Goal: Transaction & Acquisition: Purchase product/service

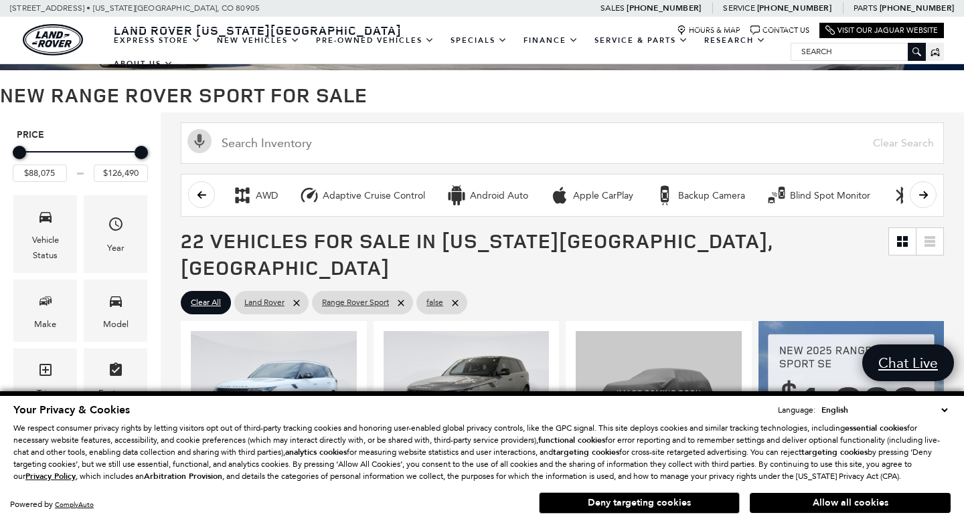
scroll to position [117, 0]
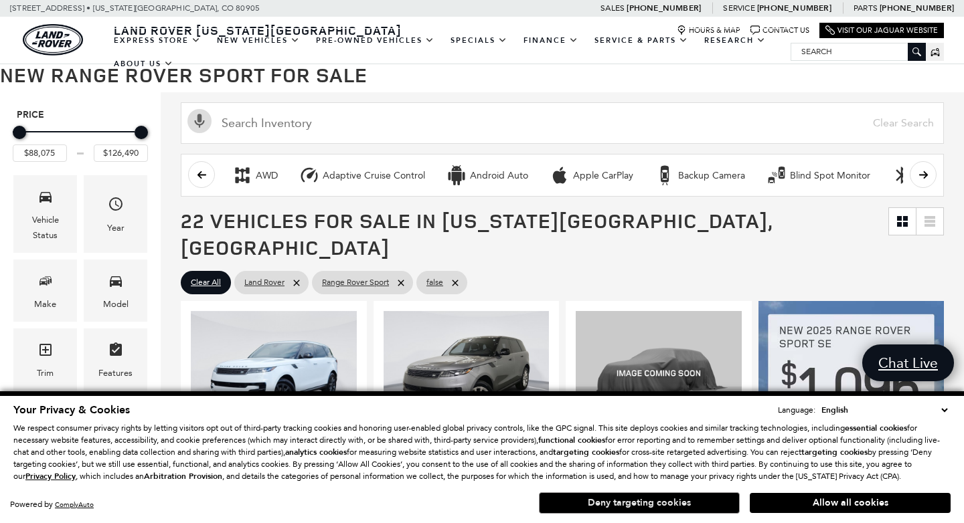
click at [594, 506] on button "Deny targeting cookies" at bounding box center [639, 503] width 201 height 21
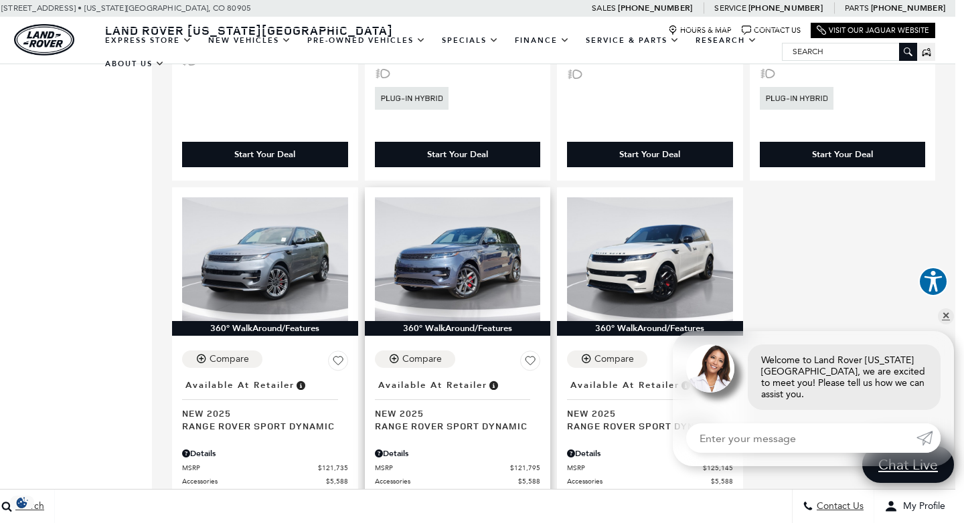
scroll to position [2974, 9]
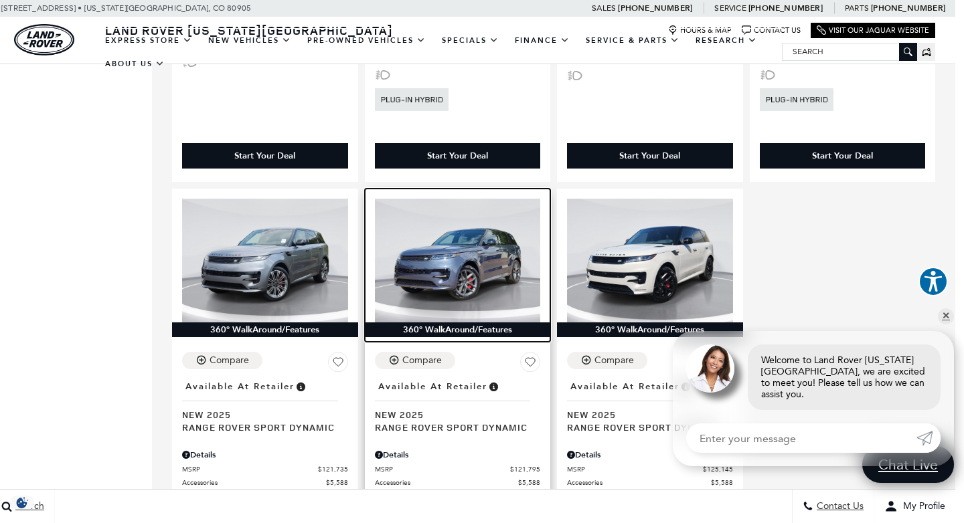
click at [453, 238] on img at bounding box center [458, 261] width 166 height 124
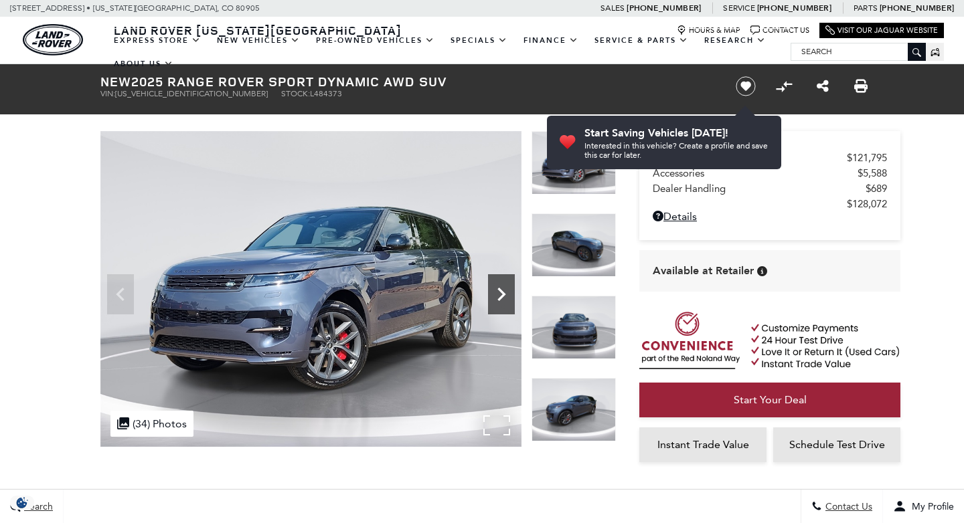
click at [497, 290] on icon "Next" at bounding box center [501, 294] width 27 height 27
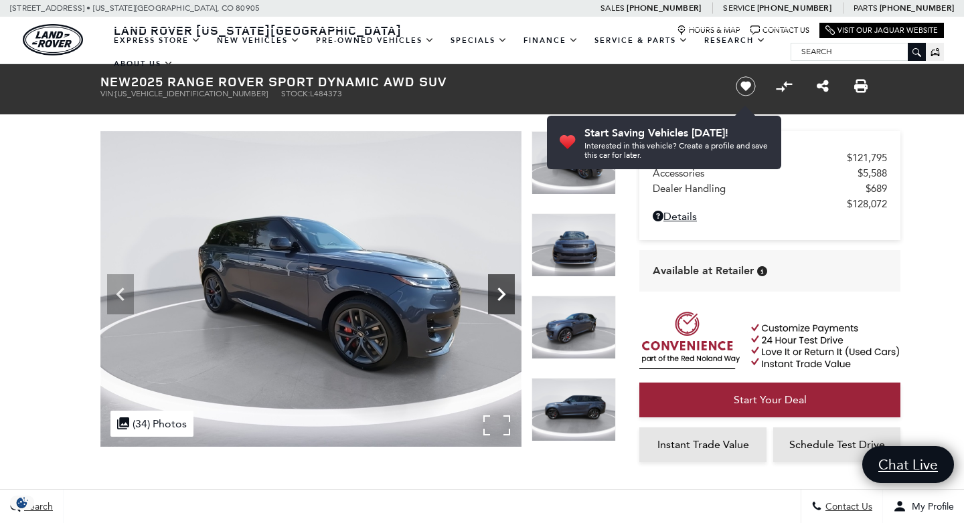
click at [497, 290] on icon "Next" at bounding box center [501, 294] width 27 height 27
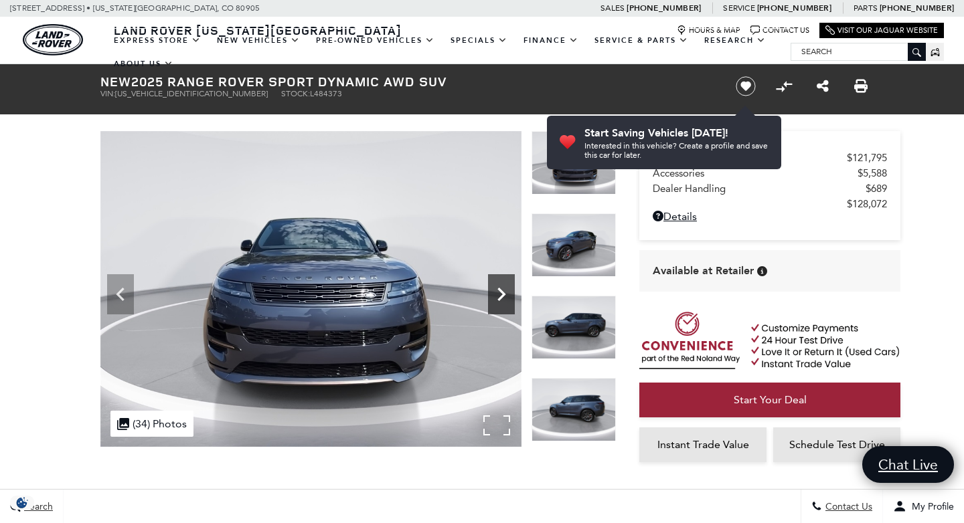
click at [497, 290] on icon "Next" at bounding box center [501, 294] width 27 height 27
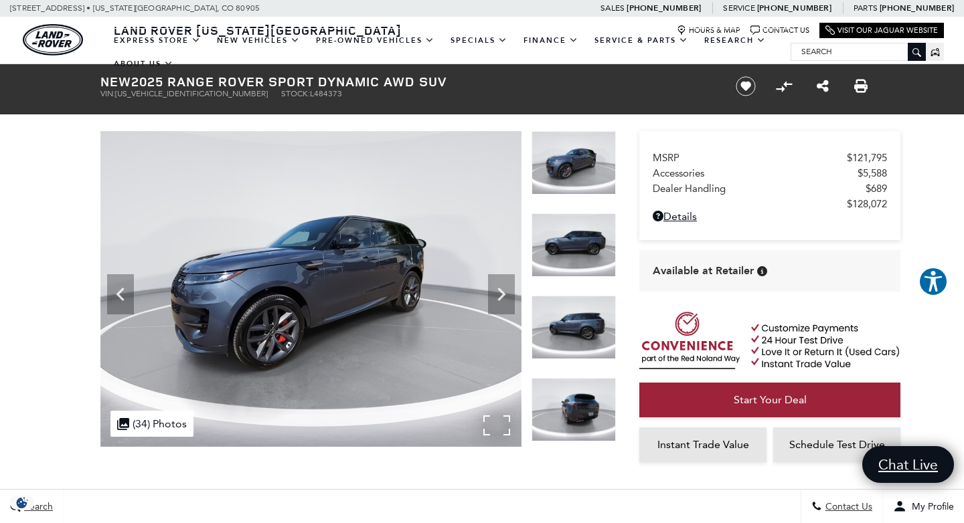
click at [503, 426] on img at bounding box center [310, 289] width 421 height 316
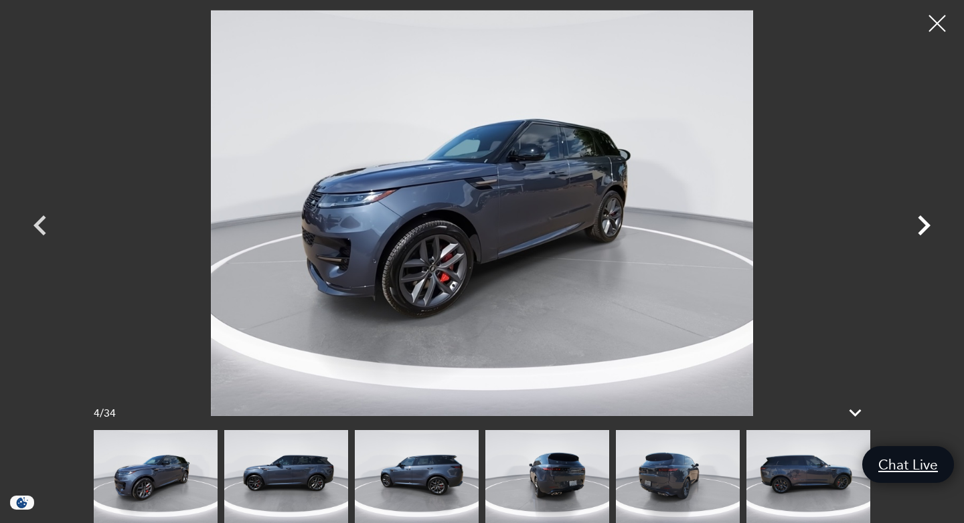
click at [925, 224] on icon "Next" at bounding box center [924, 226] width 13 height 20
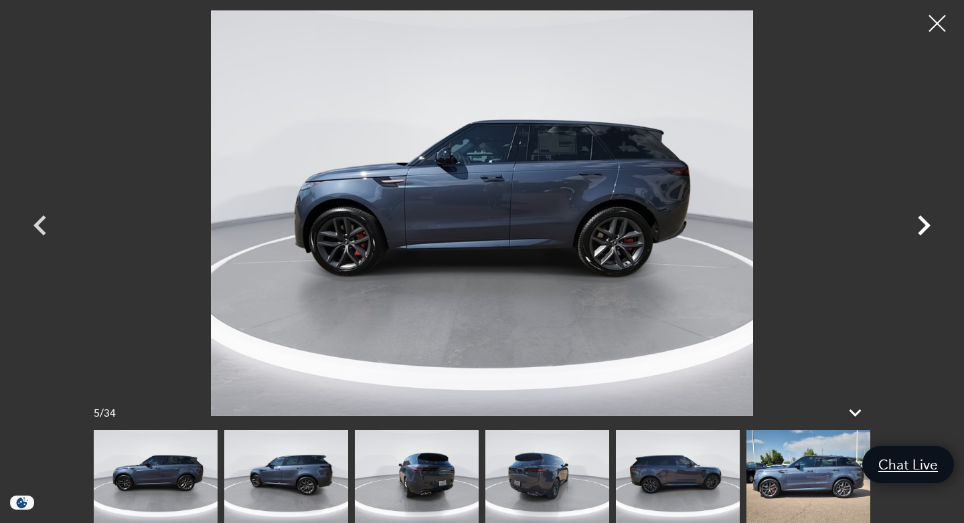
click at [925, 224] on icon "Next" at bounding box center [924, 226] width 13 height 20
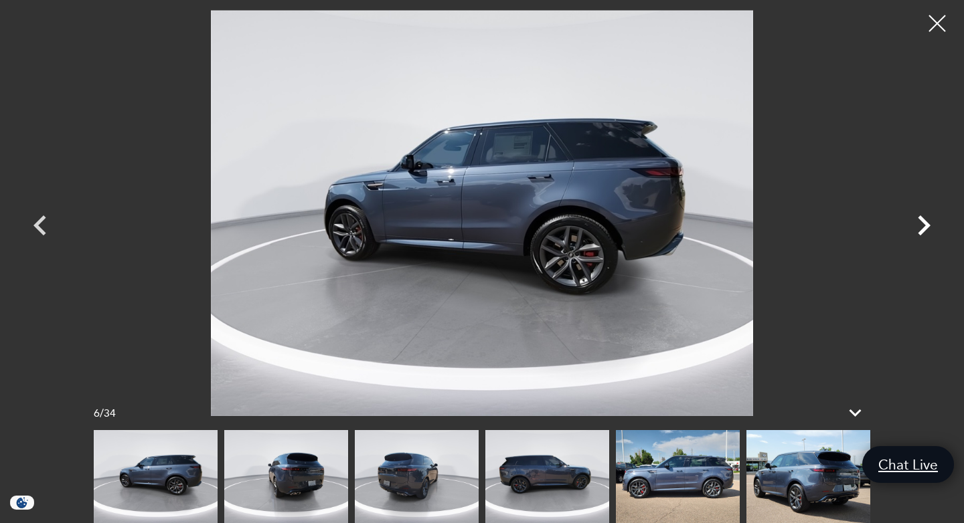
click at [925, 224] on icon "Next" at bounding box center [924, 226] width 13 height 20
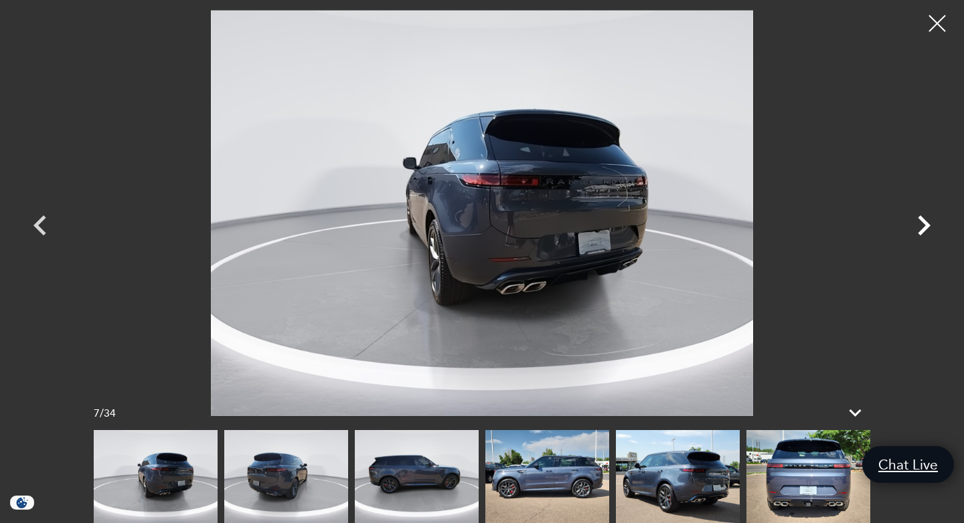
click at [925, 224] on icon "Next" at bounding box center [924, 226] width 13 height 20
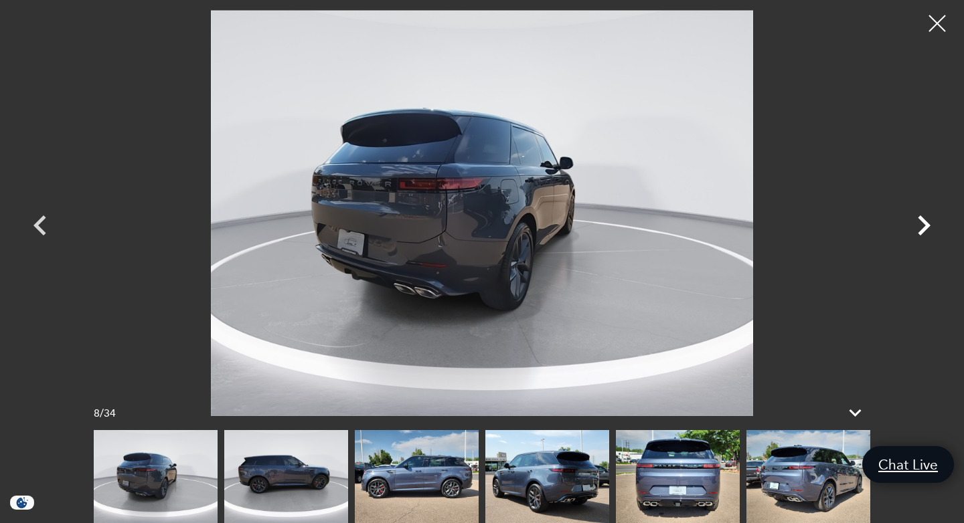
click at [925, 224] on icon "Next" at bounding box center [924, 226] width 13 height 20
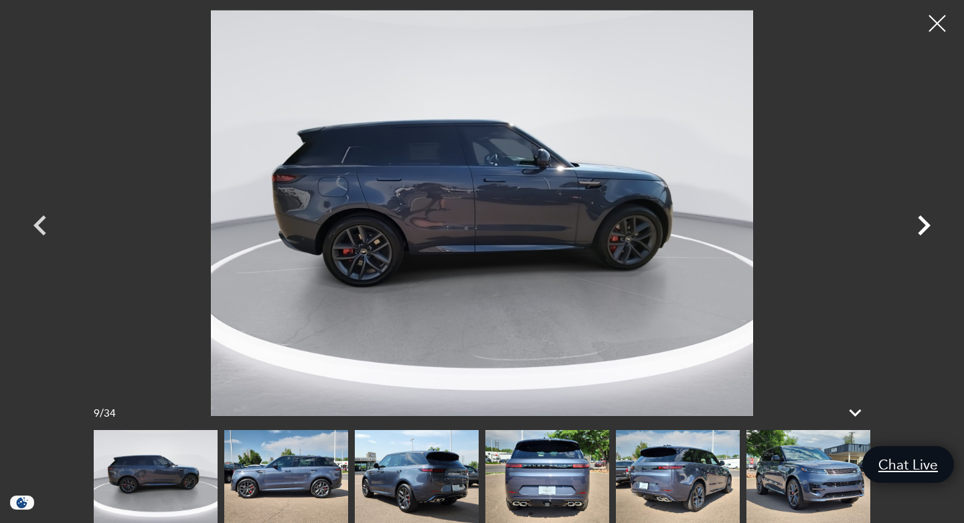
click at [925, 224] on icon "Next" at bounding box center [924, 226] width 13 height 20
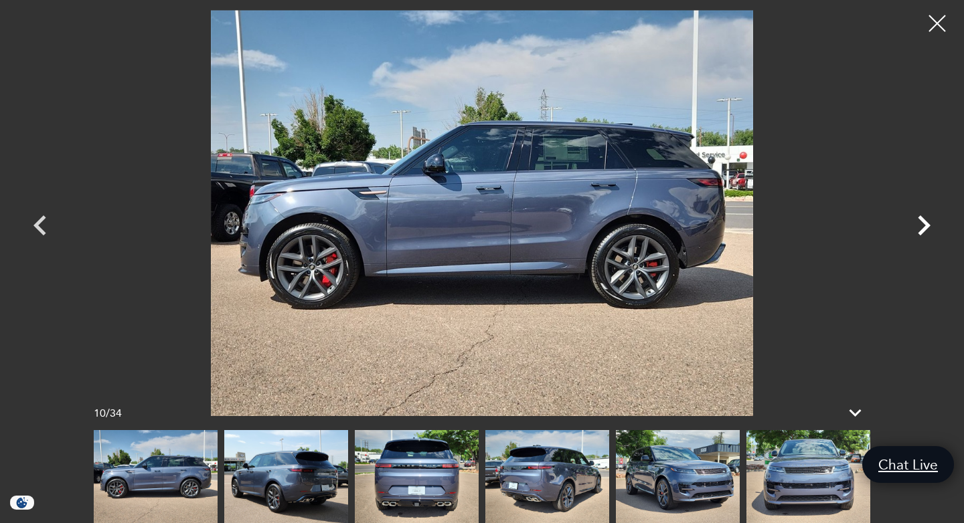
click at [925, 224] on icon "Next" at bounding box center [924, 226] width 13 height 20
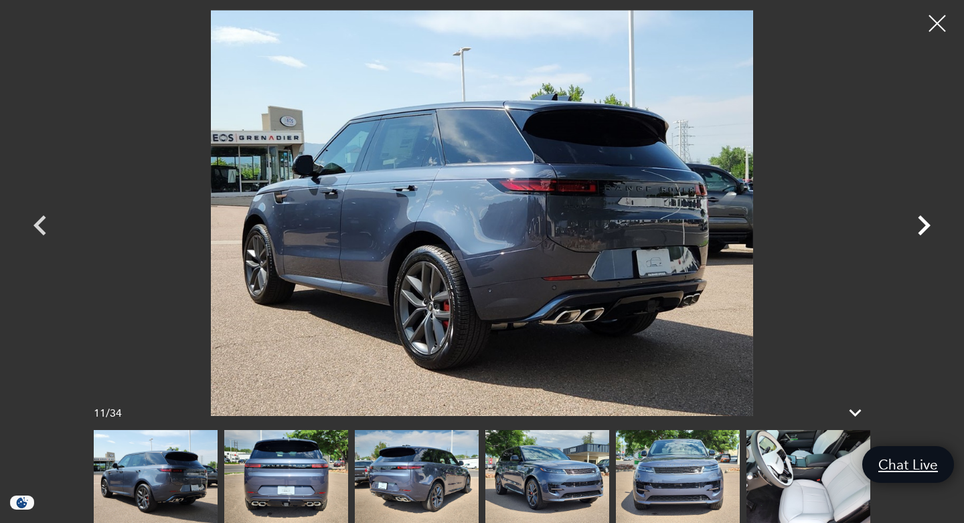
click at [925, 224] on icon "Next" at bounding box center [924, 226] width 13 height 20
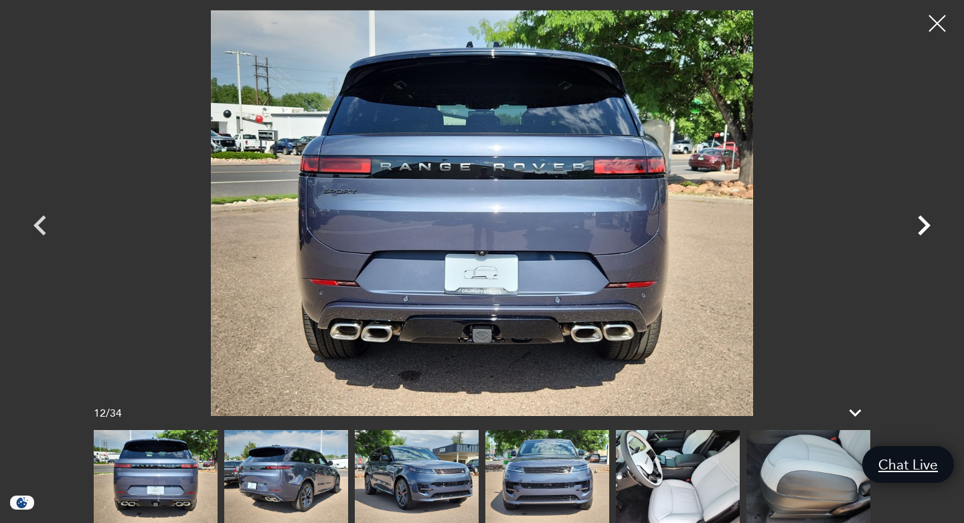
click at [925, 224] on icon "Next" at bounding box center [924, 226] width 13 height 20
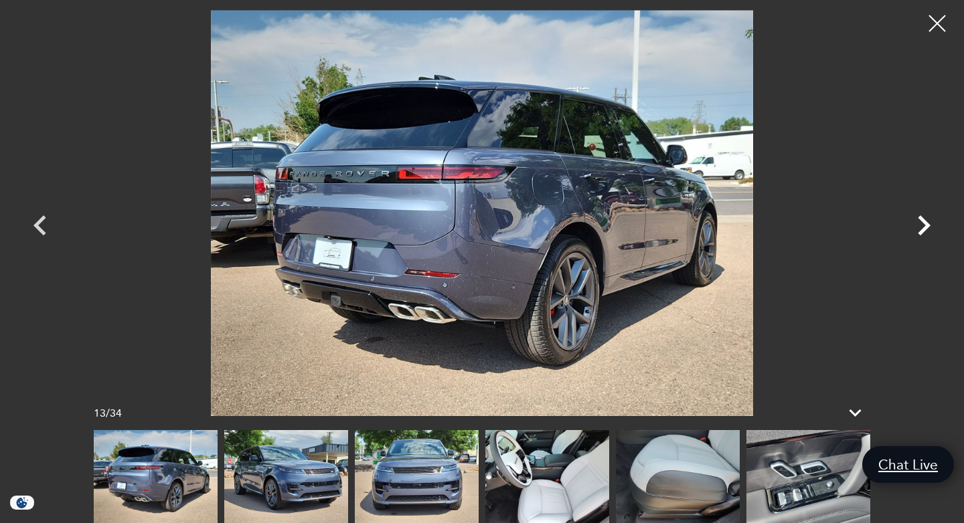
click at [925, 224] on icon "Next" at bounding box center [924, 226] width 13 height 20
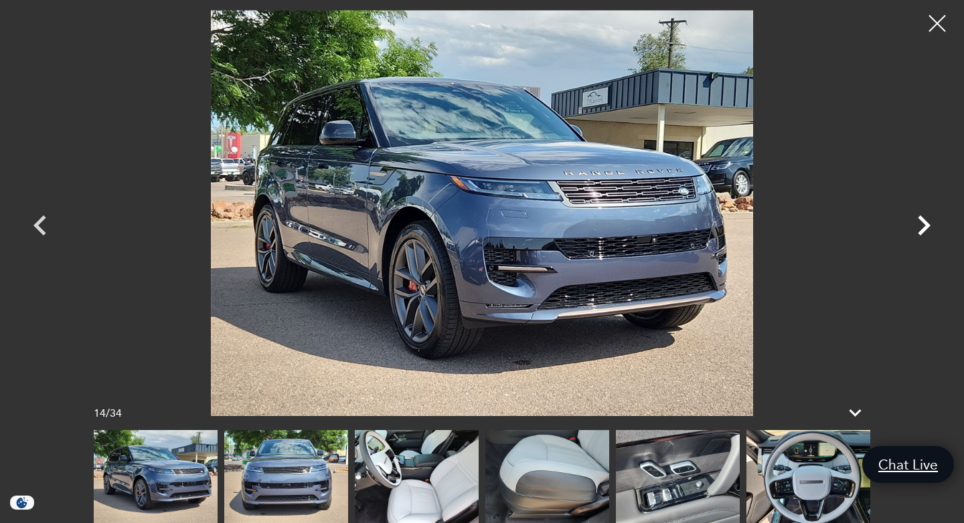
click at [925, 224] on icon "Next" at bounding box center [924, 226] width 13 height 20
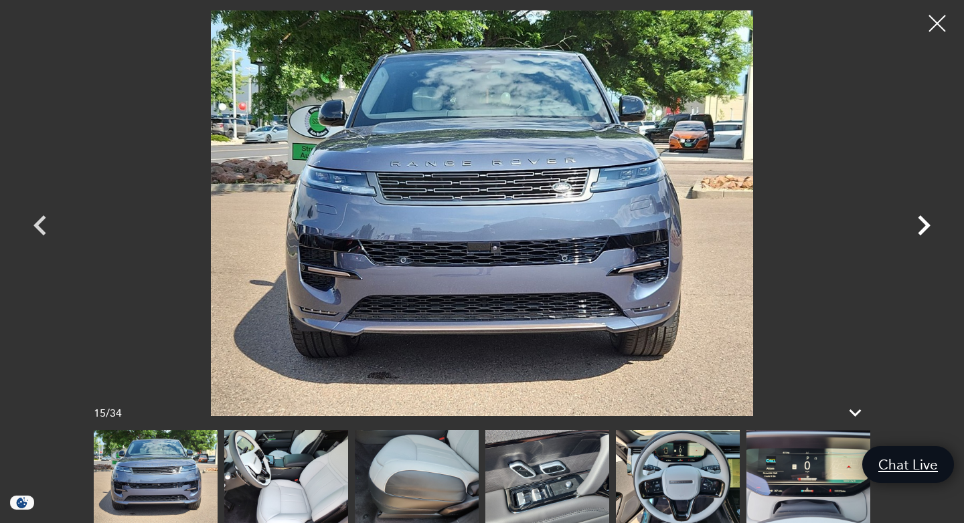
click at [925, 224] on icon "Next" at bounding box center [924, 226] width 13 height 20
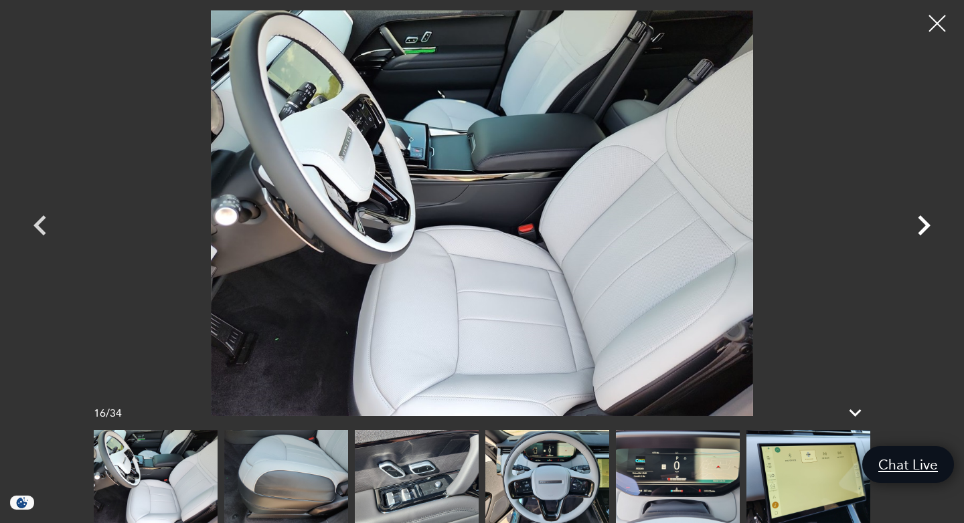
click at [925, 224] on icon "Next" at bounding box center [924, 226] width 13 height 20
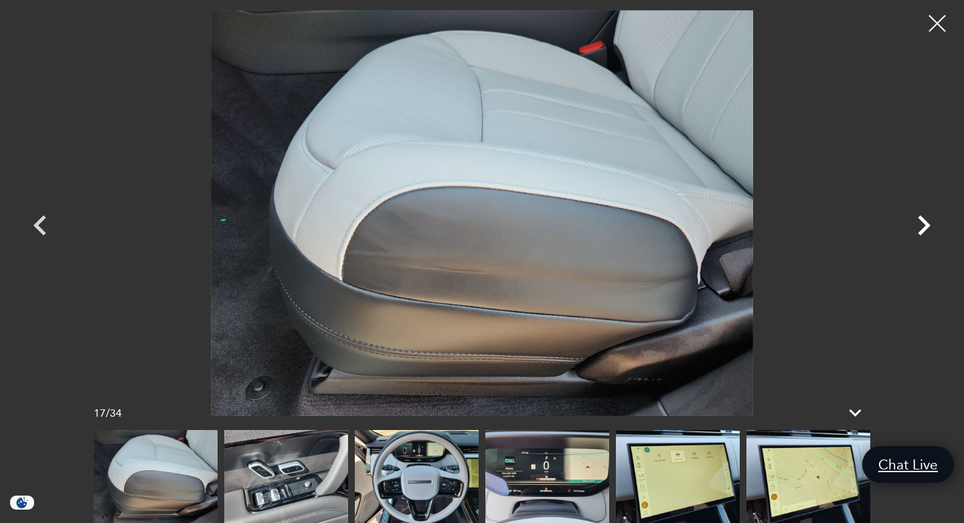
click at [925, 224] on icon "Next" at bounding box center [924, 226] width 13 height 20
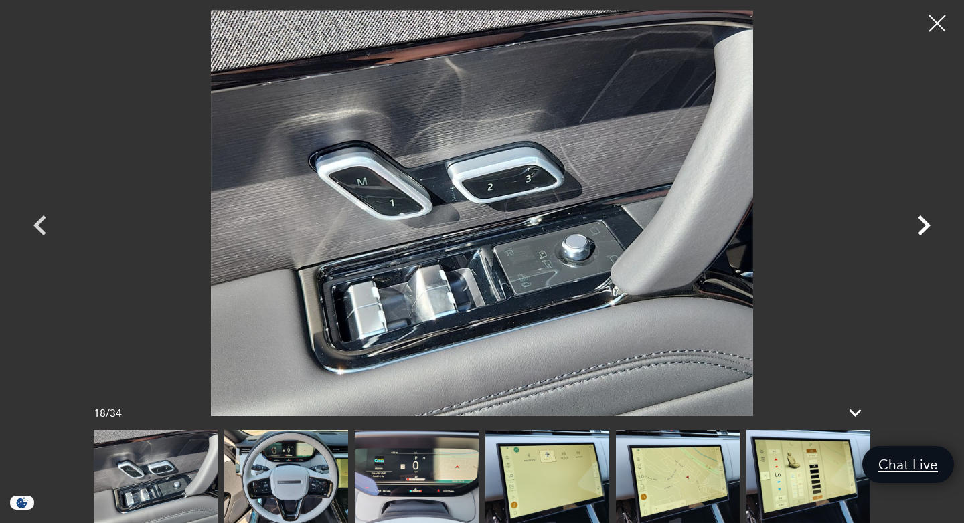
click at [925, 224] on icon "Next" at bounding box center [924, 226] width 13 height 20
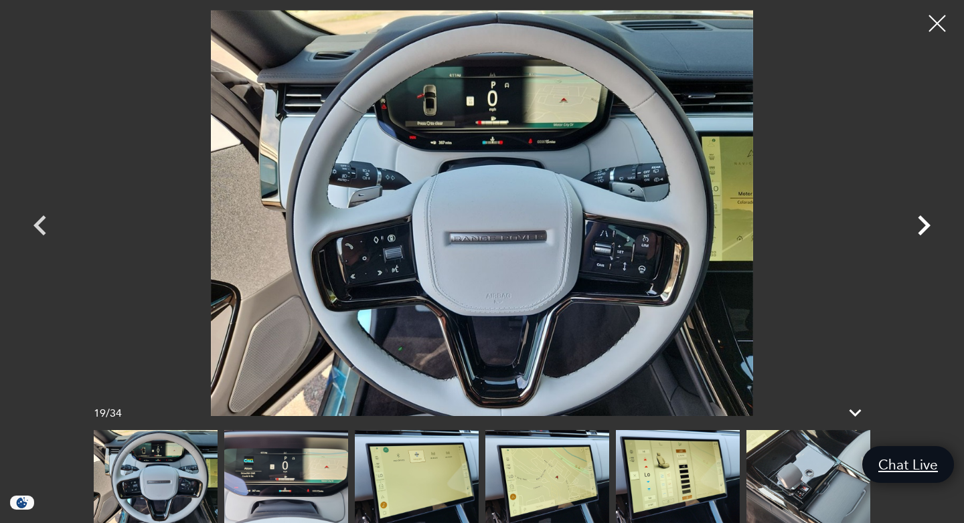
click at [925, 224] on icon "Next" at bounding box center [924, 226] width 13 height 20
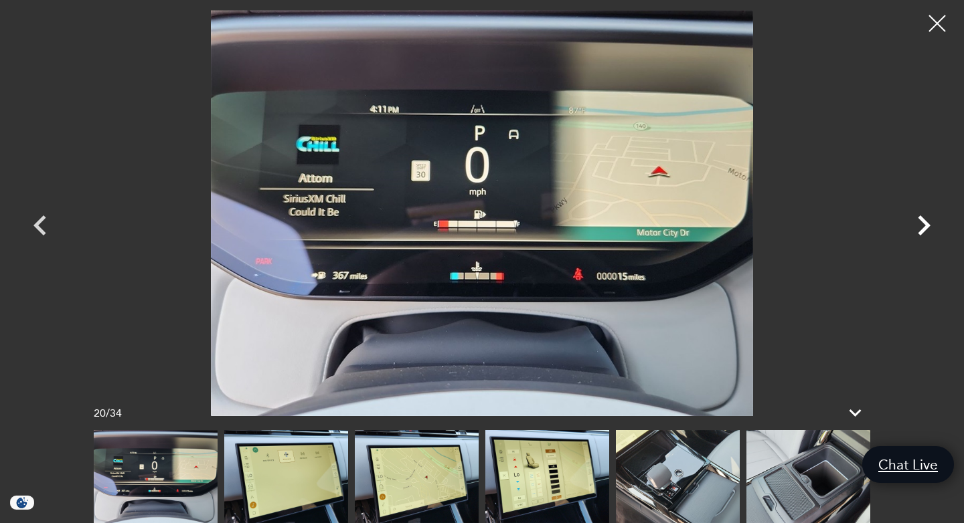
click at [925, 224] on icon "Next" at bounding box center [924, 226] width 13 height 20
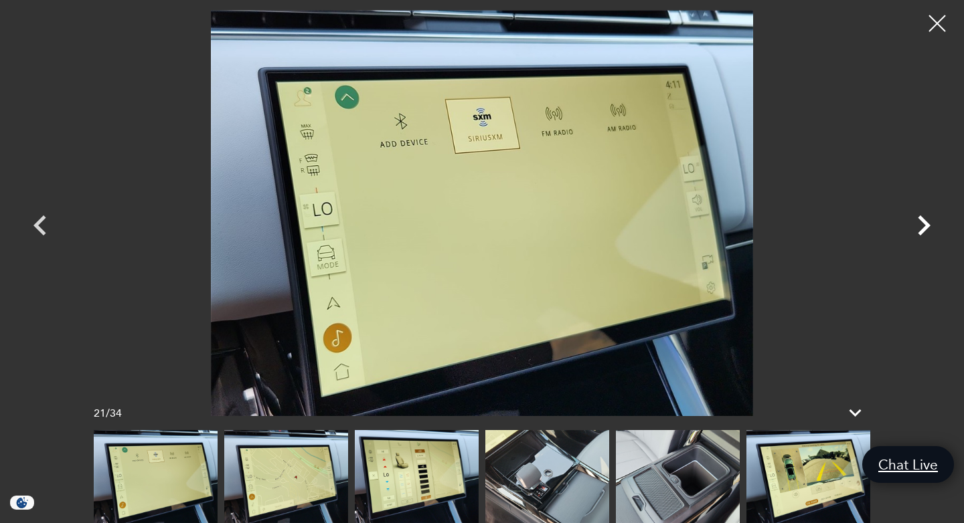
click at [925, 224] on icon "Next" at bounding box center [924, 226] width 13 height 20
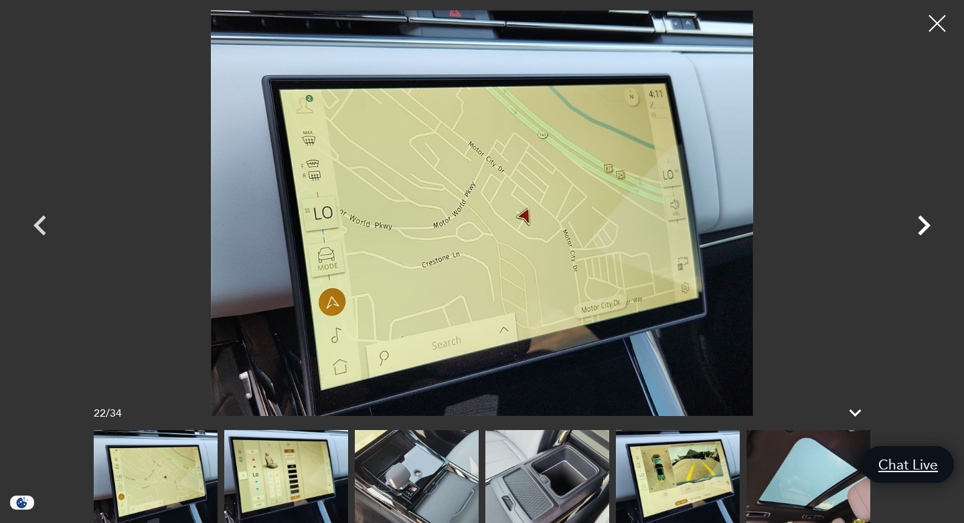
click at [925, 224] on icon "Next" at bounding box center [924, 226] width 13 height 20
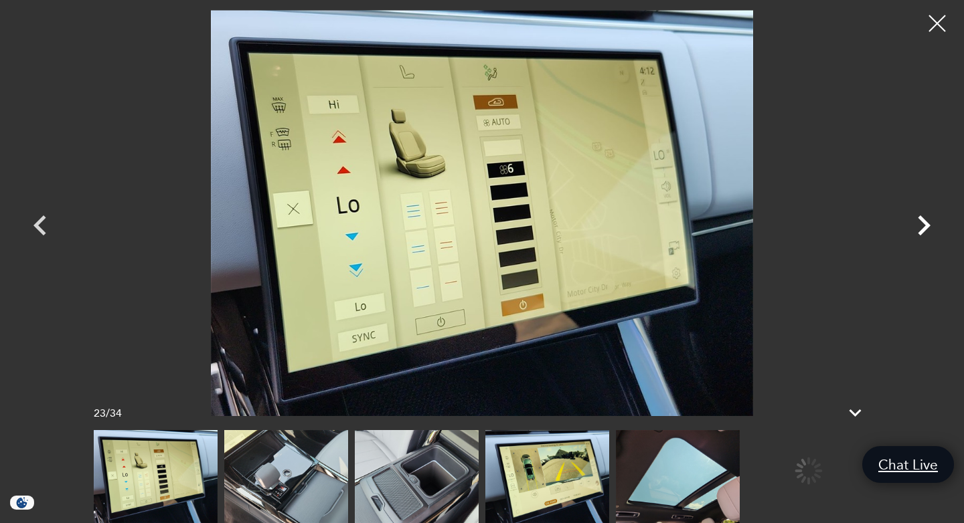
click at [925, 224] on icon "Next" at bounding box center [924, 226] width 13 height 20
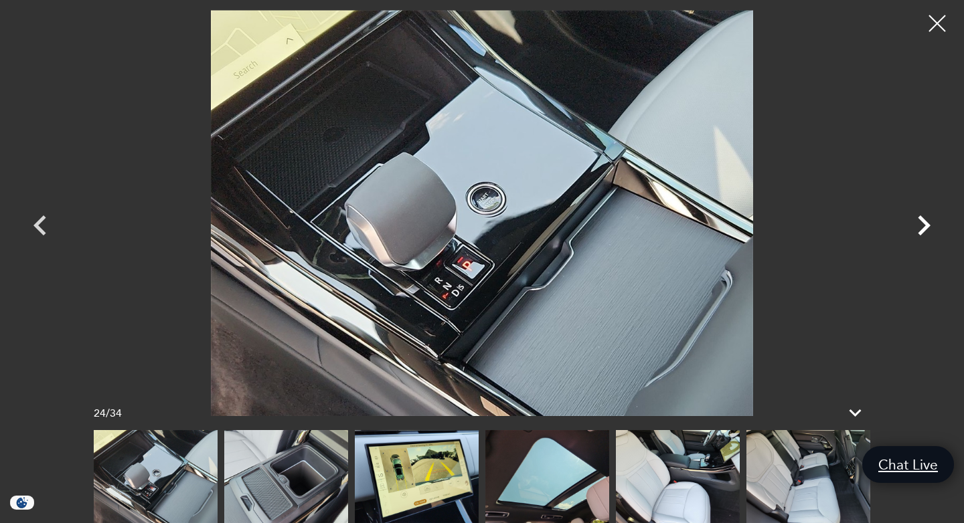
click at [925, 224] on icon "Next" at bounding box center [924, 226] width 13 height 20
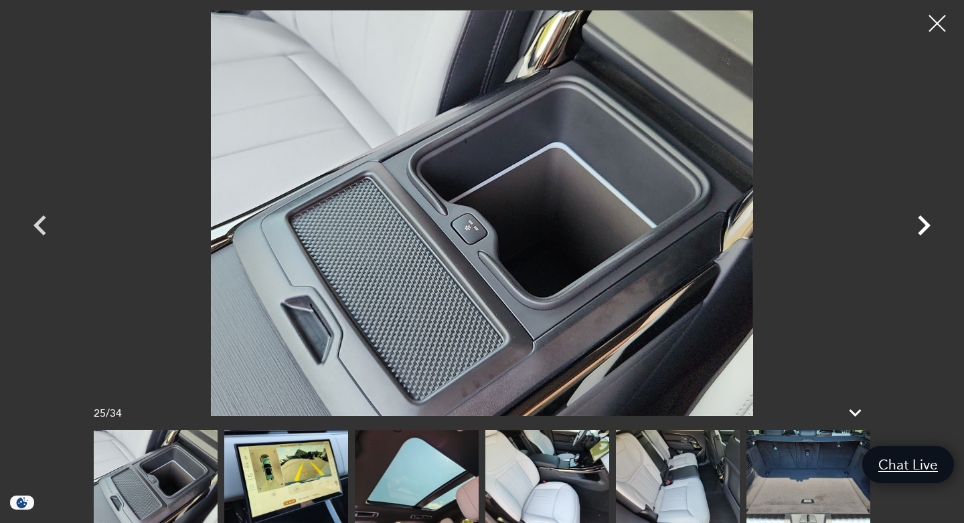
click at [925, 224] on icon "Next" at bounding box center [924, 226] width 13 height 20
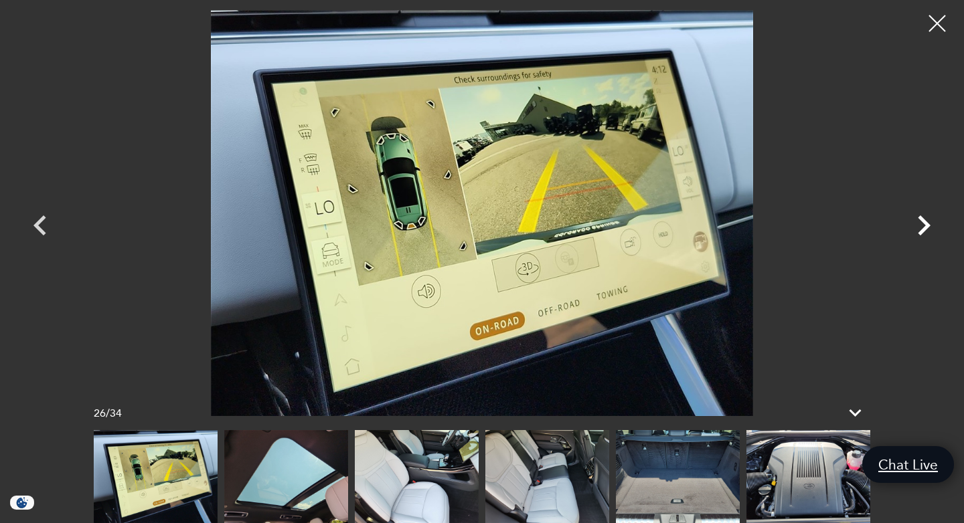
click at [925, 224] on icon "Next" at bounding box center [924, 226] width 13 height 20
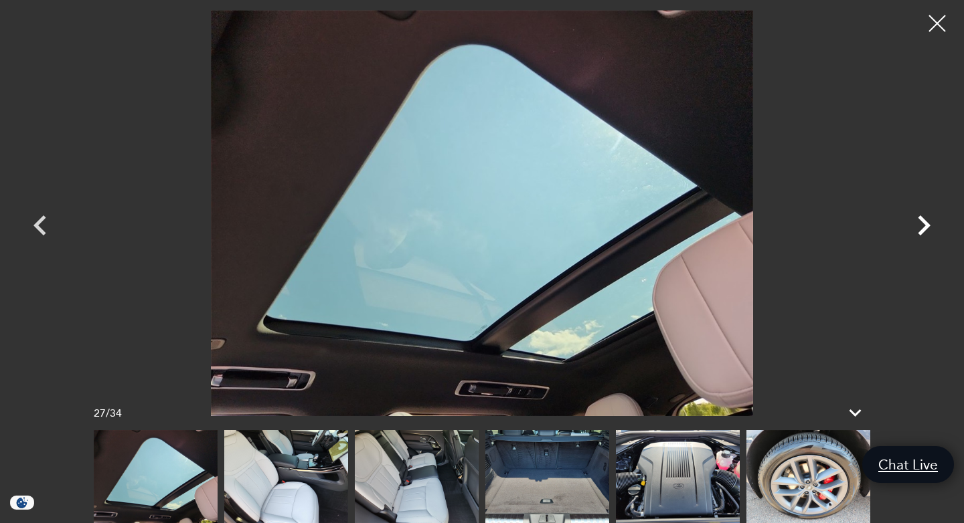
click at [925, 224] on icon "Next" at bounding box center [924, 226] width 13 height 20
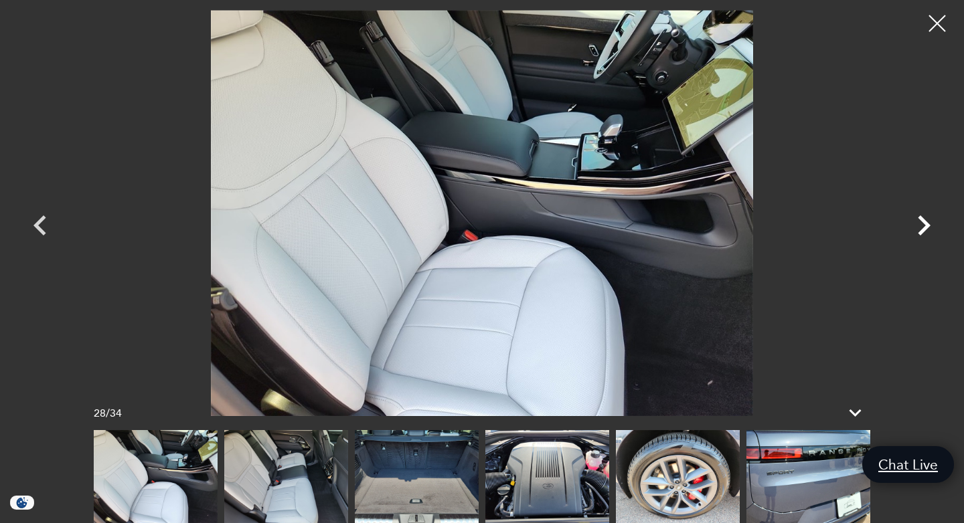
click at [925, 224] on icon "Next" at bounding box center [924, 226] width 13 height 20
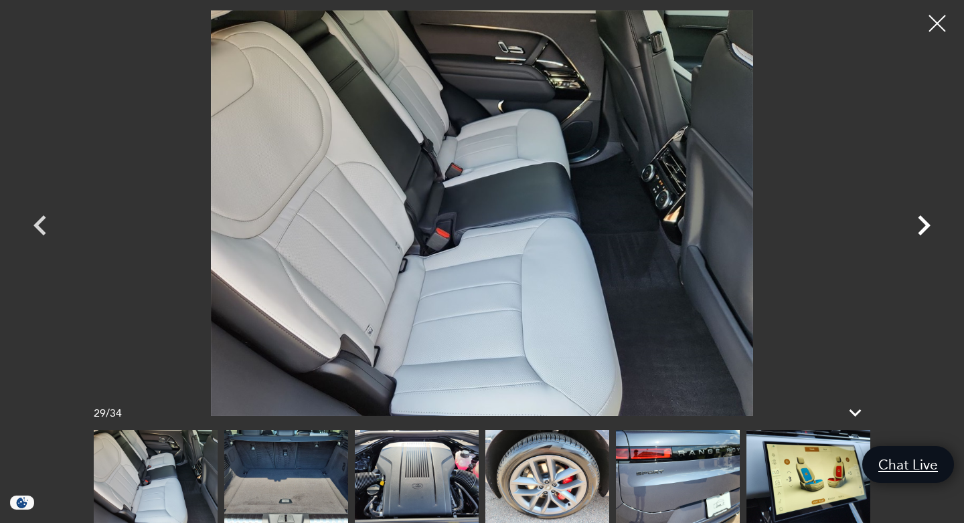
click at [925, 224] on icon "Next" at bounding box center [924, 226] width 13 height 20
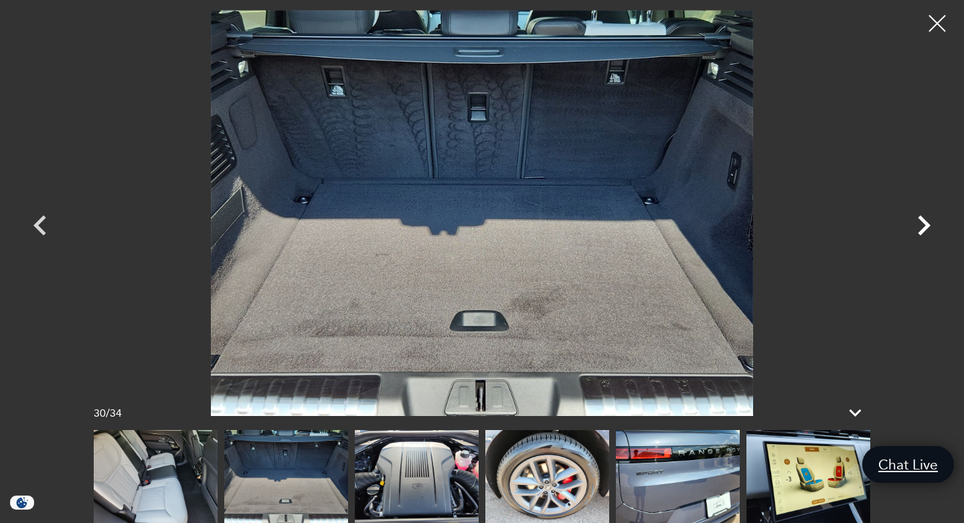
click at [925, 224] on icon "Next" at bounding box center [924, 226] width 13 height 20
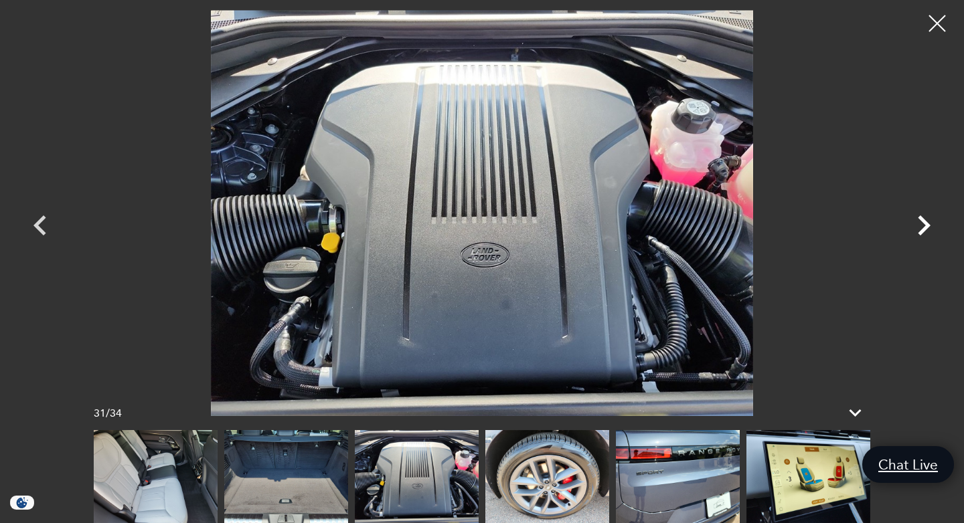
click at [925, 224] on icon "Next" at bounding box center [924, 226] width 13 height 20
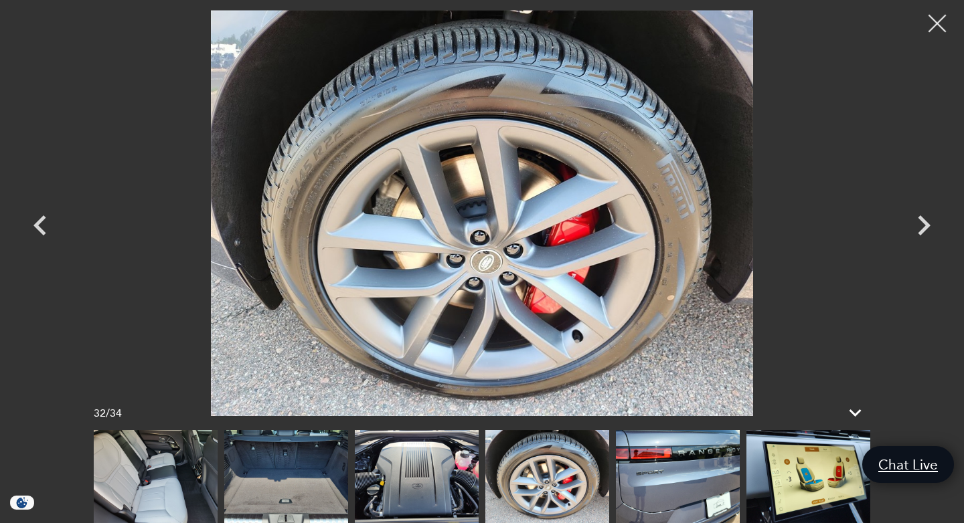
click at [938, 23] on div at bounding box center [937, 23] width 35 height 35
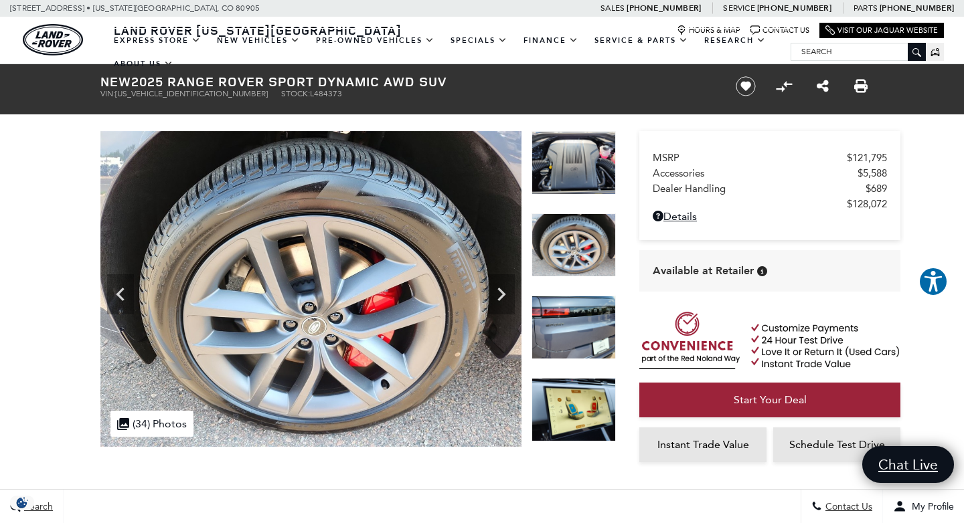
click at [624, 230] on div "MSRP $121,795 Accessories $5,588 Dealer Handling $689 $128,072 Disclaimer: Deal…" at bounding box center [750, 255] width 268 height 383
